Goal: Information Seeking & Learning: Find specific fact

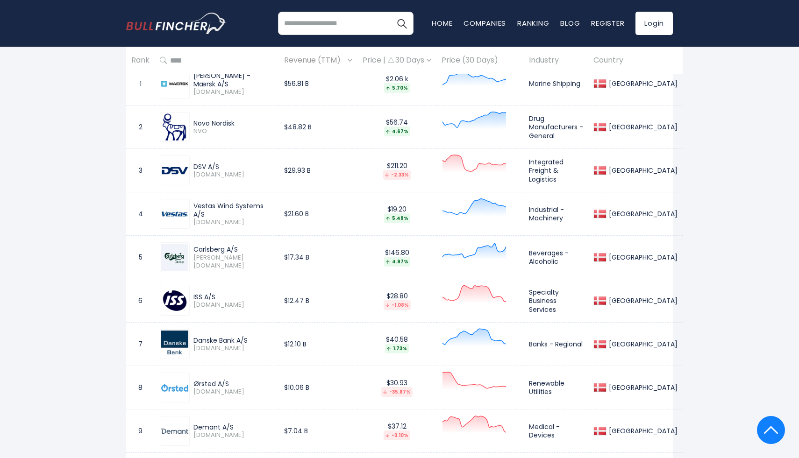
scroll to position [470, 0]
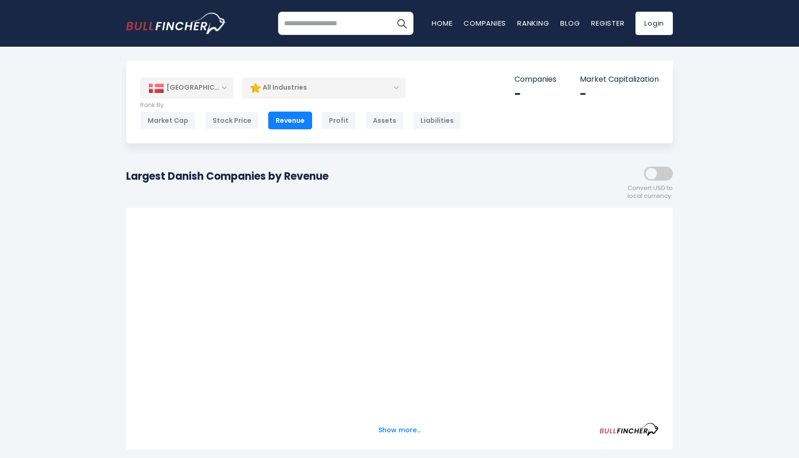
click at [216, 86] on div "[GEOGRAPHIC_DATA]" at bounding box center [186, 88] width 93 height 21
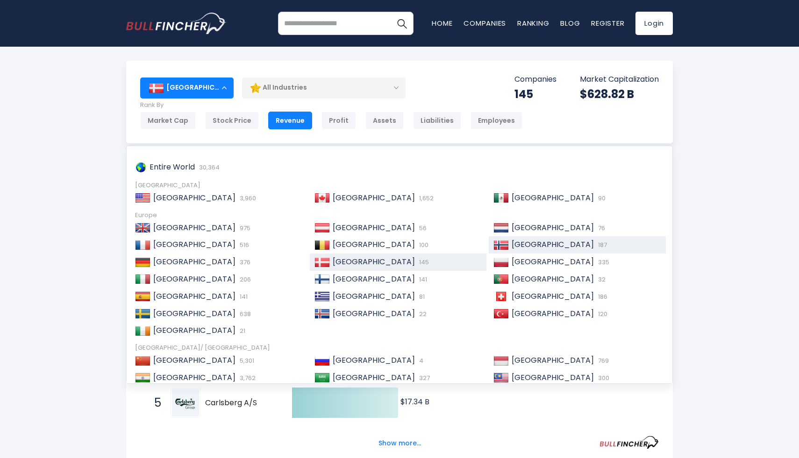
click at [534, 248] on span "[GEOGRAPHIC_DATA]" at bounding box center [553, 244] width 82 height 11
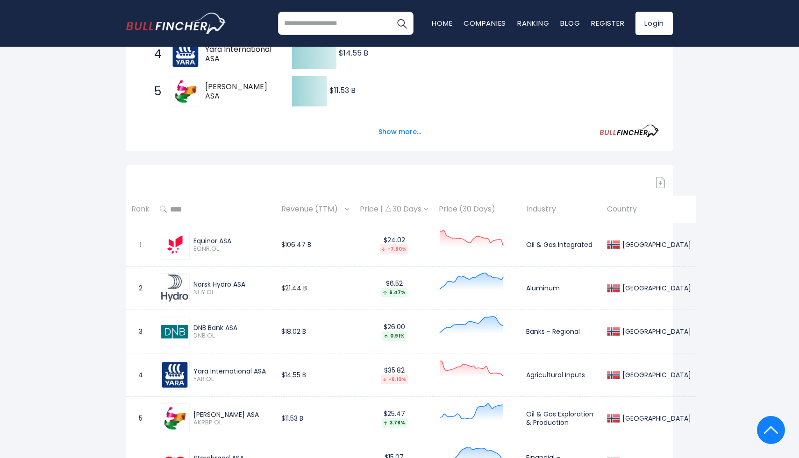
scroll to position [299, 0]
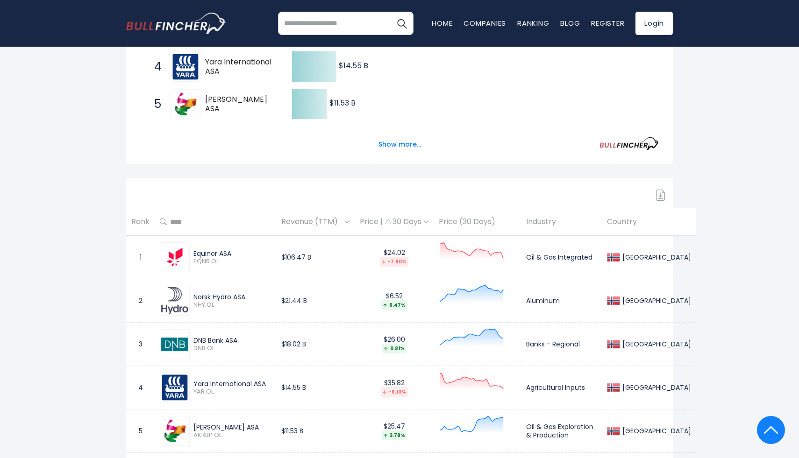
drag, startPoint x: 239, startPoint y: 253, endPoint x: 193, endPoint y: 252, distance: 46.8
click at [192, 252] on div "Equinor ASA EQNR.OL" at bounding box center [230, 258] width 81 height 16
copy div "Equinor ASA"
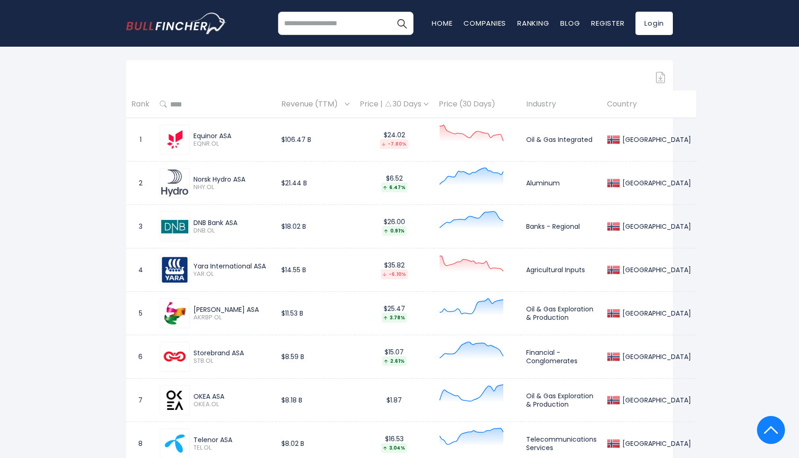
scroll to position [416, 0]
